Goal: Navigation & Orientation: Find specific page/section

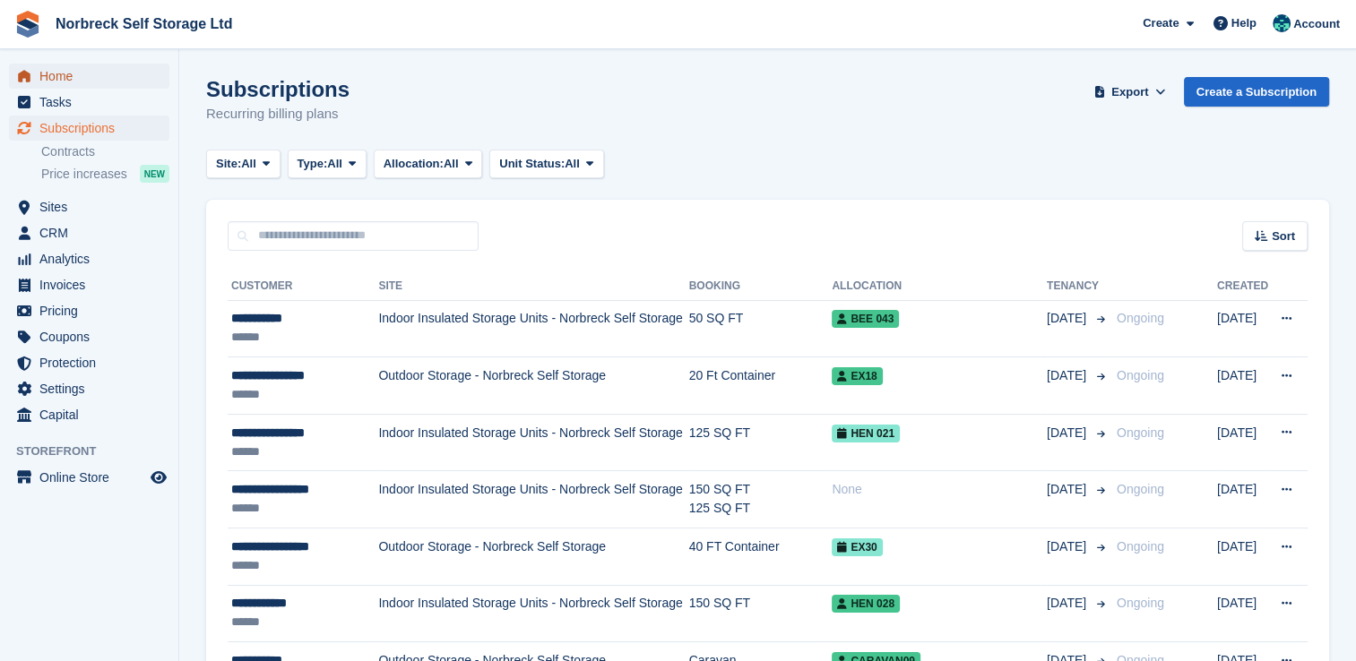
click at [61, 81] on span "Home" at bounding box center [93, 76] width 108 height 25
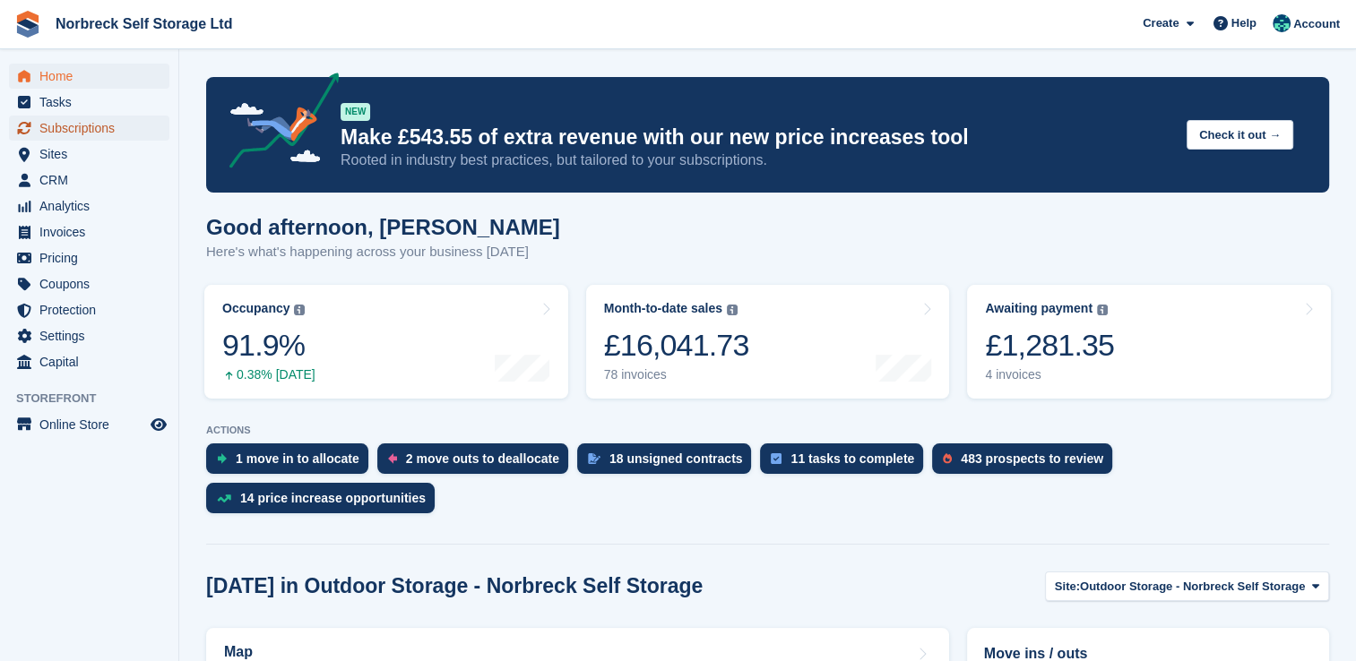
click at [119, 131] on span "Subscriptions" at bounding box center [93, 128] width 108 height 25
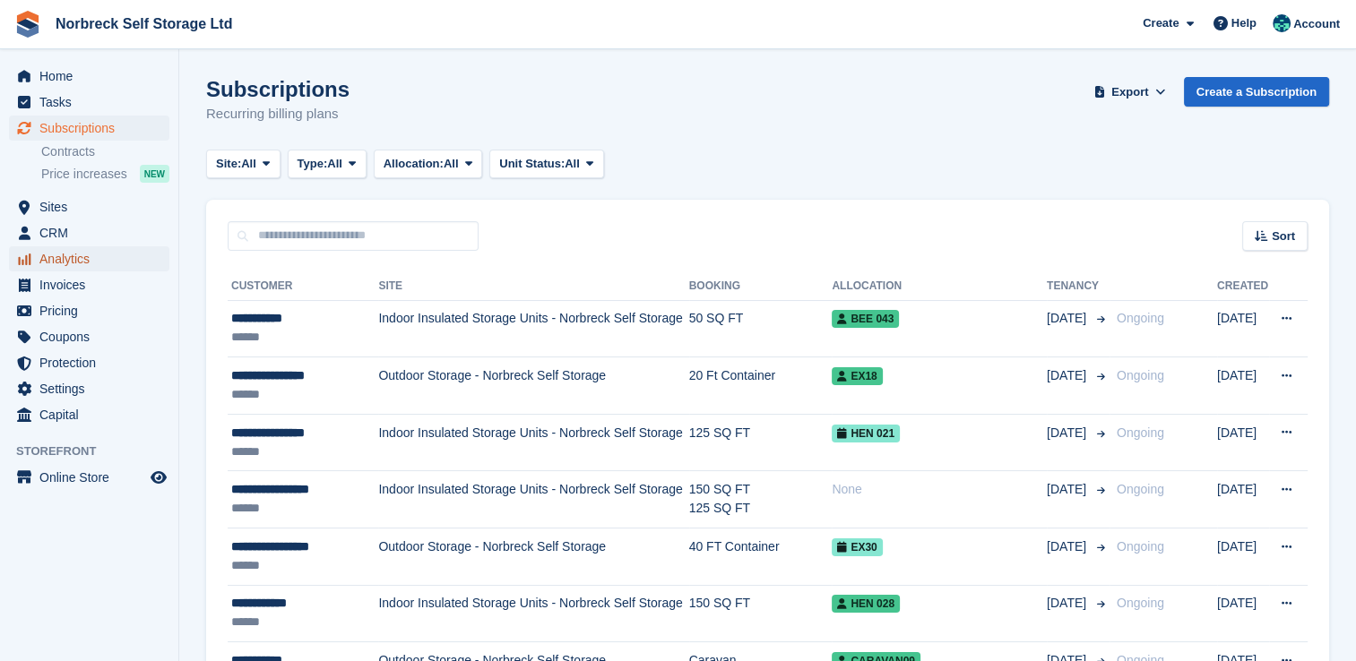
click at [68, 265] on span "Analytics" at bounding box center [93, 258] width 108 height 25
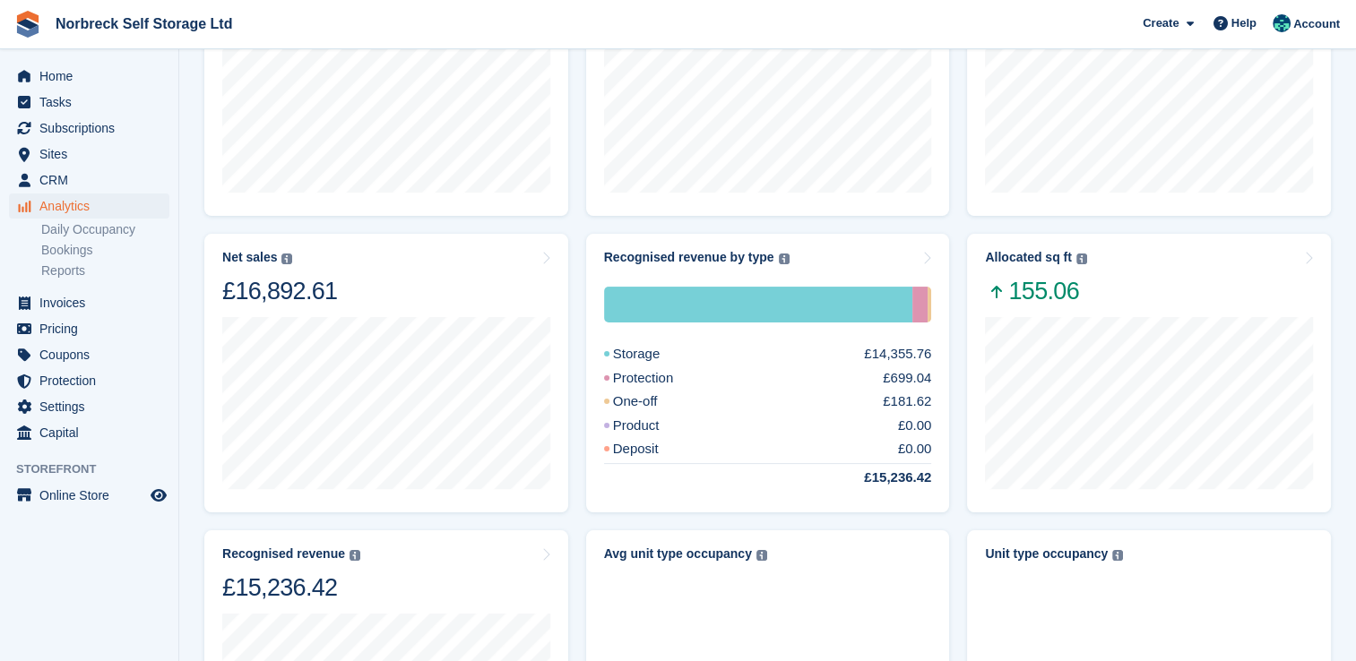
scroll to position [223, 0]
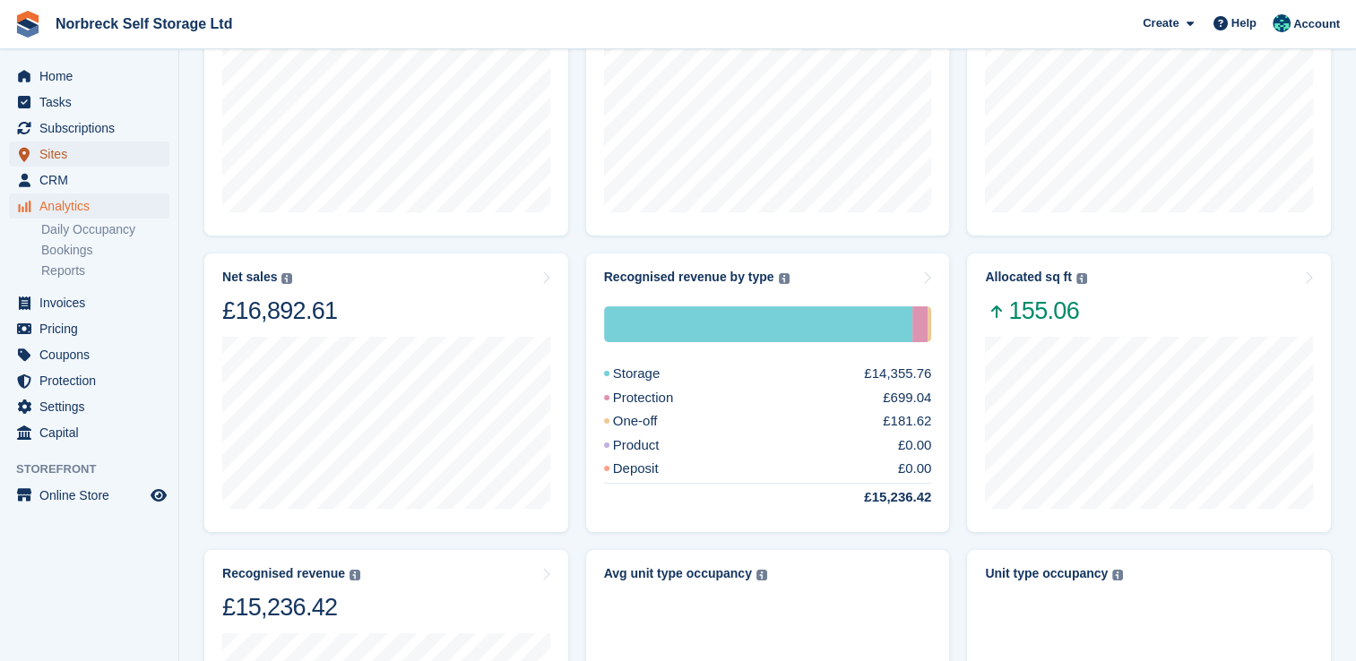
click at [57, 159] on span "Sites" at bounding box center [93, 154] width 108 height 25
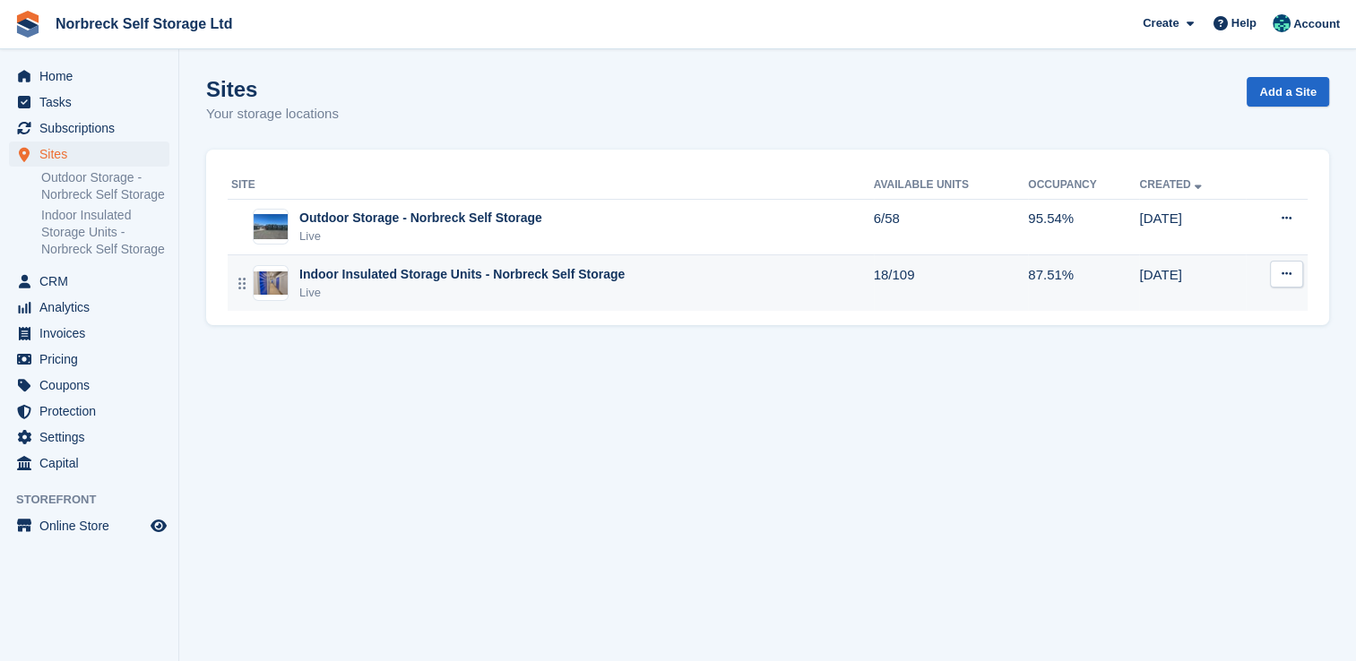
click at [579, 274] on div "Indoor Insulated Storage Units - Norbreck Self Storage" at bounding box center [461, 274] width 325 height 19
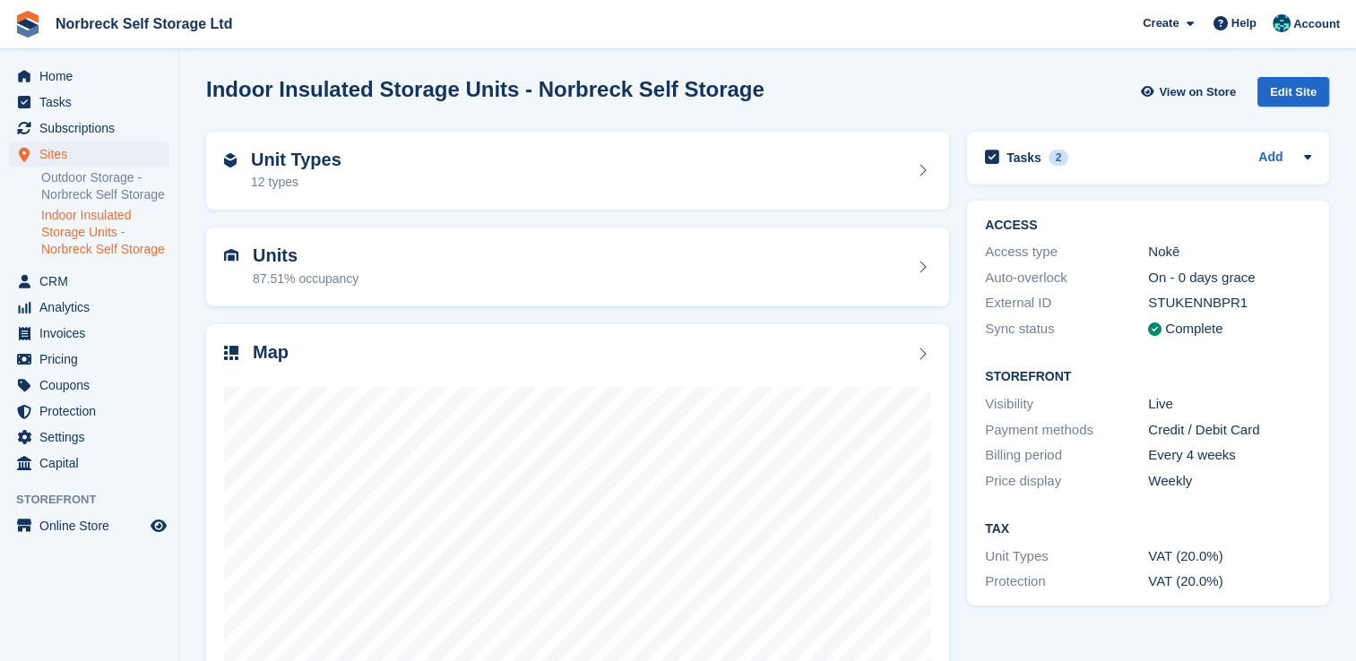
scroll to position [102, 0]
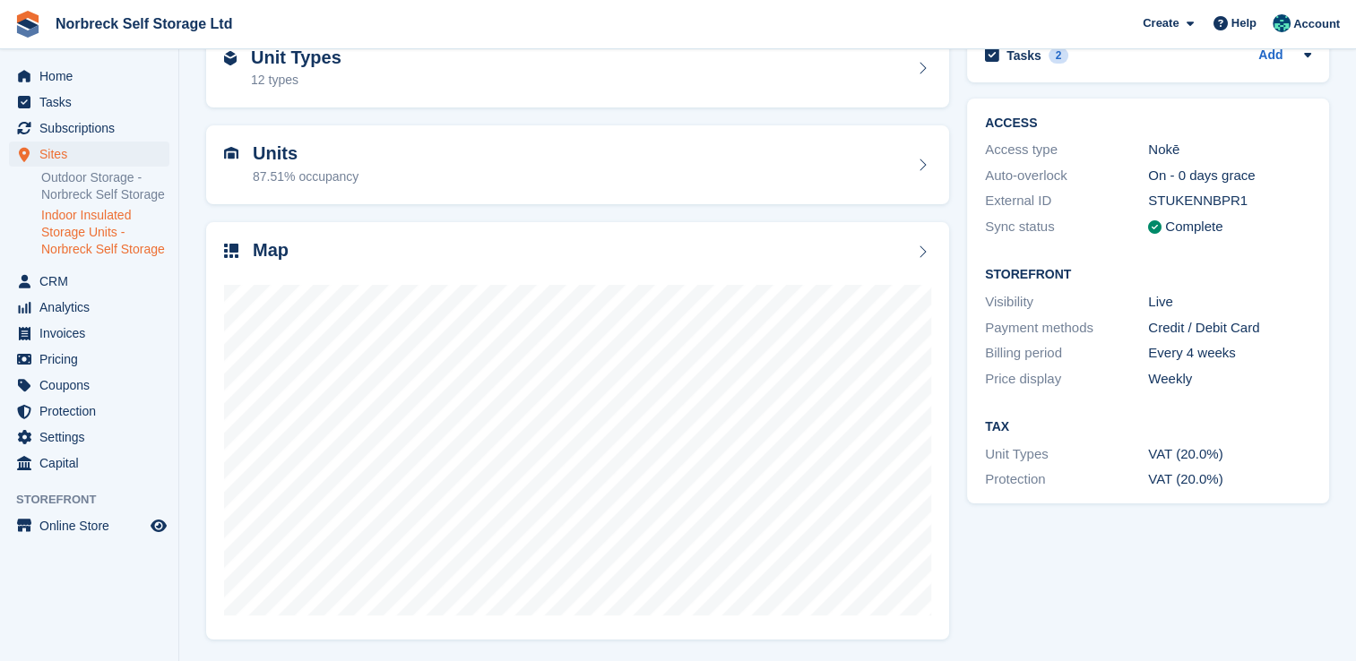
click at [1334, 340] on div "ACCESS Access type Nokē Auto-overlock On - 0 days grace External ID STUKENNBPR1…" at bounding box center [1148, 301] width 380 height 423
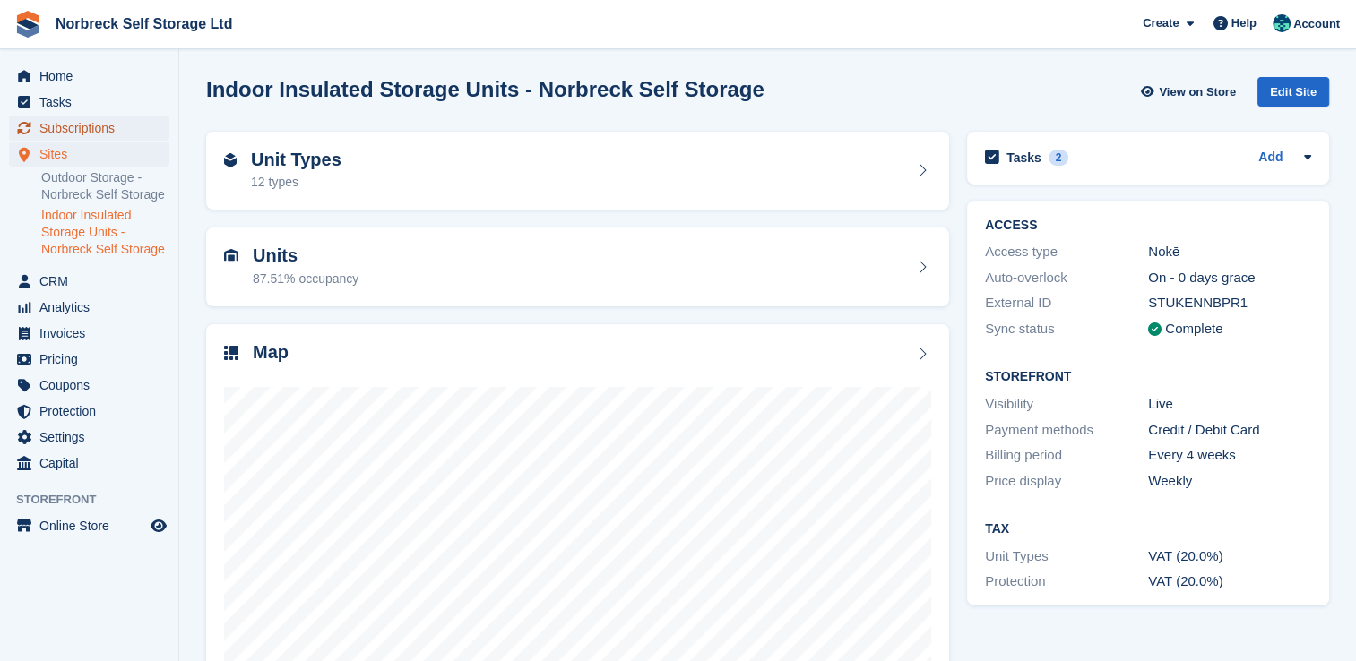
click at [78, 126] on span "Subscriptions" at bounding box center [93, 128] width 108 height 25
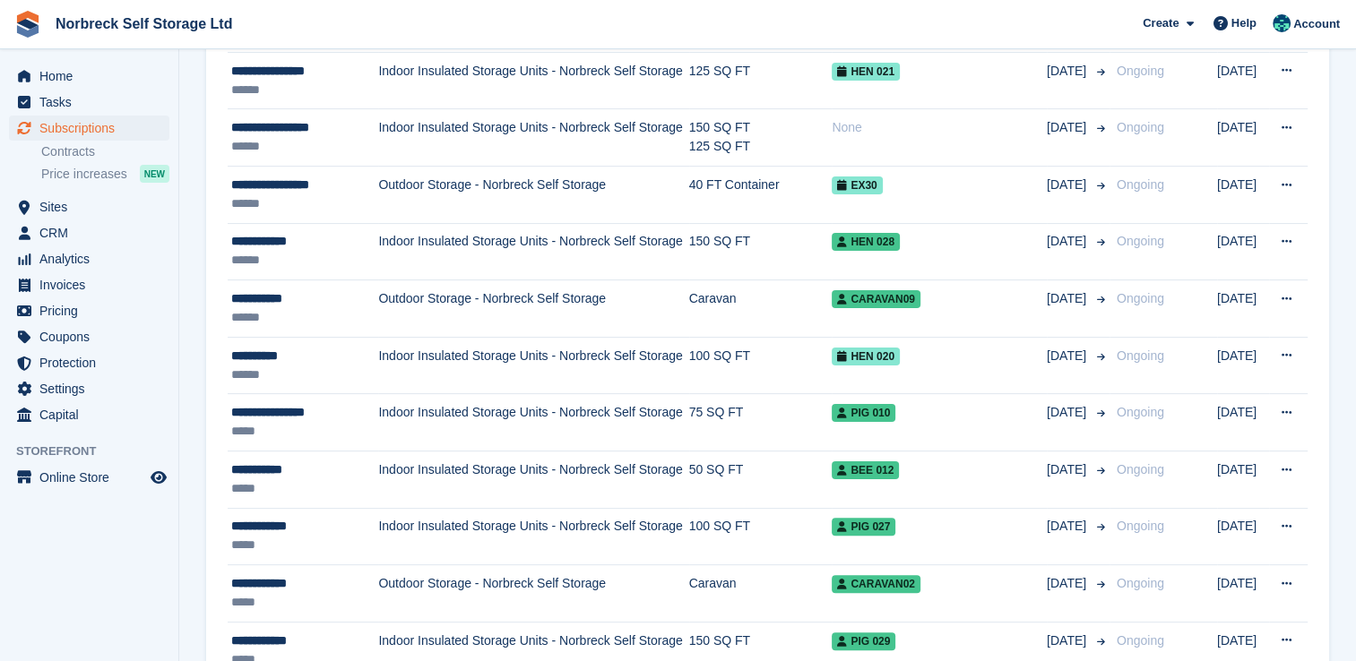
scroll to position [374, 0]
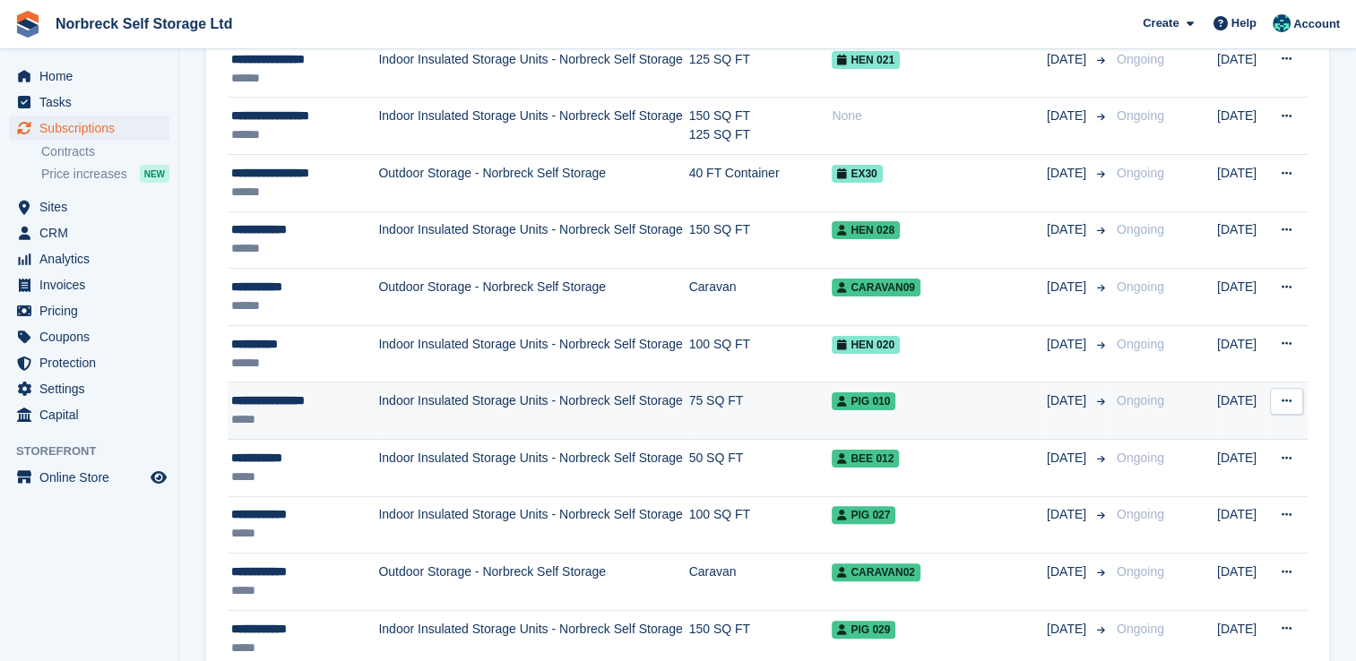
click at [537, 405] on td "Indoor Insulated Storage Units - Norbreck Self Storage" at bounding box center [533, 411] width 310 height 57
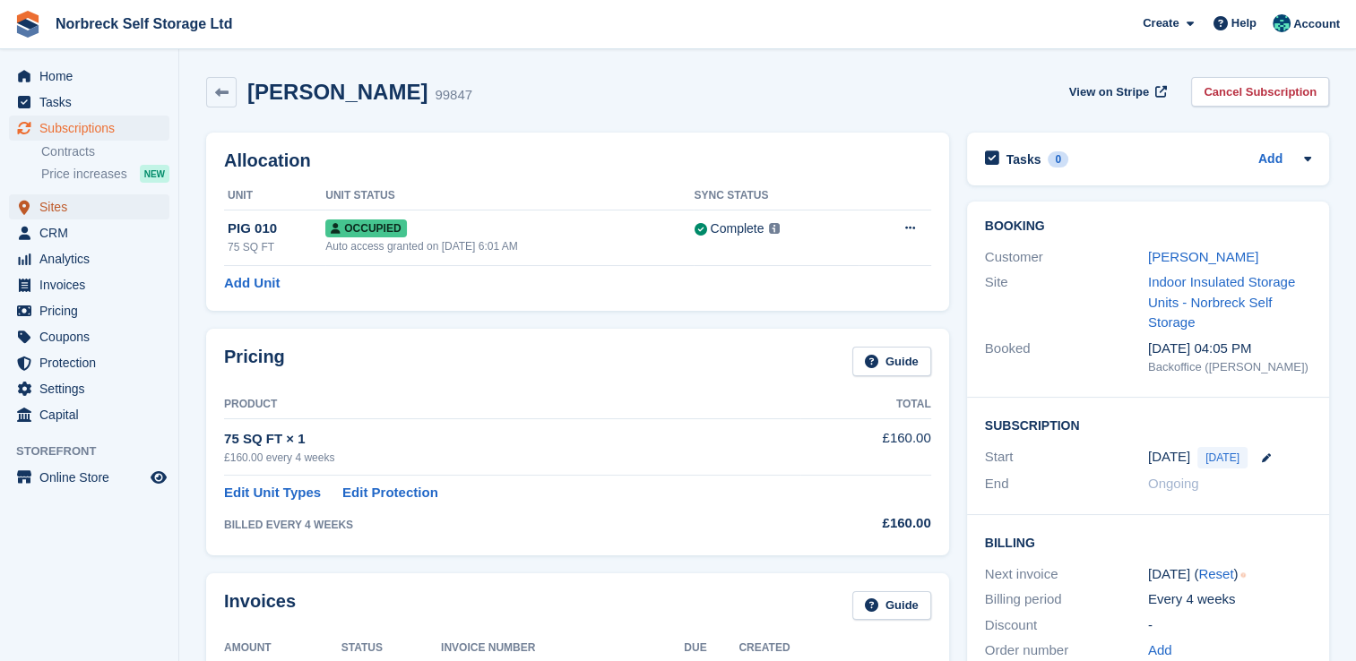
click at [118, 213] on span "Sites" at bounding box center [93, 206] width 108 height 25
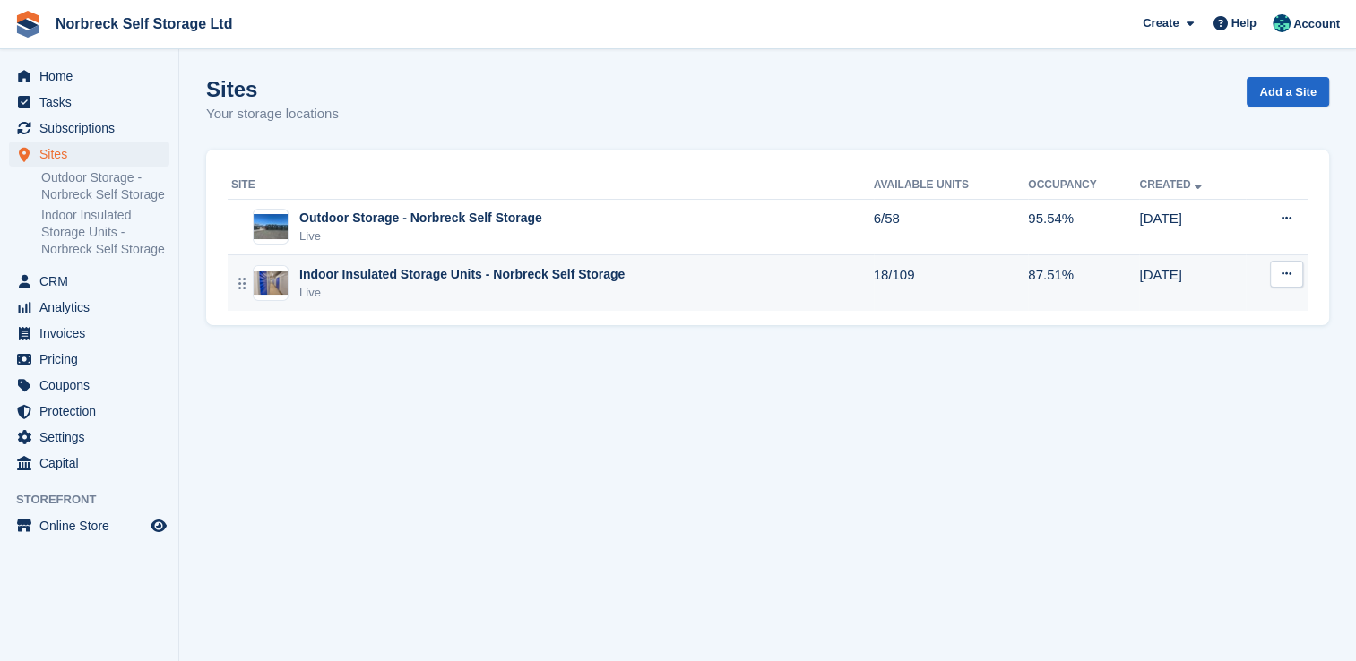
click at [418, 287] on div "Live" at bounding box center [461, 293] width 325 height 18
